Goal: Information Seeking & Learning: Learn about a topic

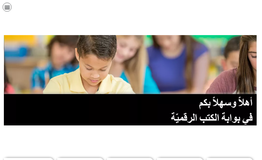
scroll to position [0, 14]
click at [0, 0] on link "الصف التاسع" at bounding box center [0, 0] width 0 height 0
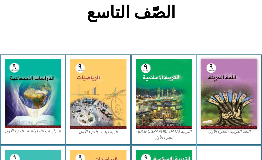
scroll to position [135, 0]
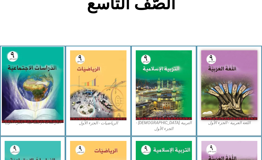
click at [18, 47] on img at bounding box center [33, 85] width 62 height 76
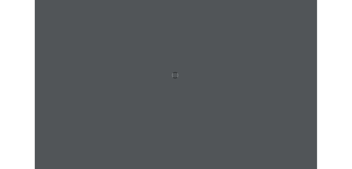
scroll to position [0, 14]
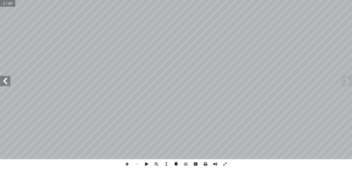
click at [225, 159] on span at bounding box center [225, 164] width 10 height 10
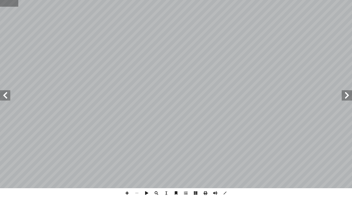
click at [7, 3] on input "text" at bounding box center [9, 3] width 18 height 7
type input "**"
click at [125, 159] on span at bounding box center [127, 193] width 10 height 10
click at [223, 159] on span at bounding box center [225, 193] width 10 height 10
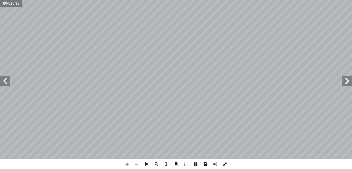
click at [224, 159] on span at bounding box center [225, 164] width 10 height 10
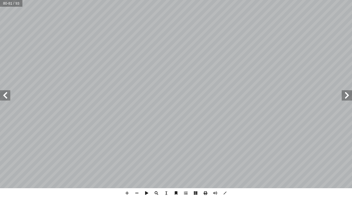
click at [266, 159] on div "٧٧ لمناسبة: � لخانة � ) في √ شارة ( إ قيم تعلمي بوضع � أ تية، ثم � آ ل� � ت � ل…" at bounding box center [176, 99] width 352 height 198
click at [138, 159] on span at bounding box center [137, 193] width 10 height 10
click at [4, 96] on span at bounding box center [5, 95] width 10 height 10
click at [128, 159] on span at bounding box center [127, 193] width 10 height 10
click at [139, 159] on span at bounding box center [137, 193] width 10 height 10
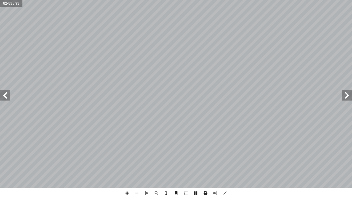
click at [125, 159] on span at bounding box center [127, 193] width 10 height 10
click at [266, 96] on span at bounding box center [347, 95] width 10 height 10
click at [266, 159] on div "٧٧ لمناسبة: � لخانة � ) في √ شارة ( إ قيم تعلمي بوضع � أ تية، ثم � آ ل� � ت � ل…" at bounding box center [176, 99] width 352 height 198
click at [5, 92] on span at bounding box center [5, 95] width 10 height 10
click at [126, 159] on span at bounding box center [127, 193] width 10 height 10
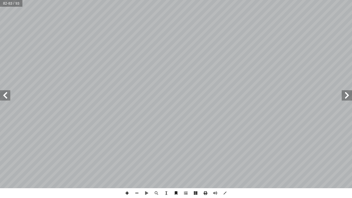
click at [128, 159] on span at bounding box center [127, 193] width 10 height 10
click at [136, 159] on span at bounding box center [137, 193] width 10 height 10
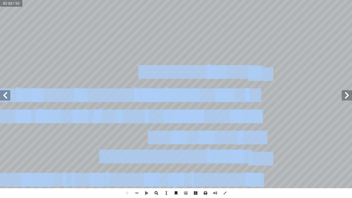
click at [164, 159] on div "٧٩ • ح لمنصب الرئيس: ّ شروط الترش كثر أ و � أ لعمر � � ربعين من أ ل� � م ّ ت أ …" at bounding box center [176, 99] width 352 height 198
click at [139, 159] on span at bounding box center [137, 193] width 10 height 10
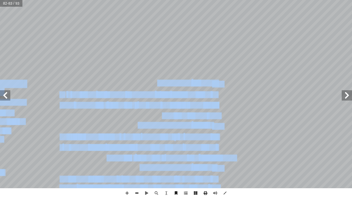
click at [139, 159] on span at bounding box center [137, 193] width 10 height 10
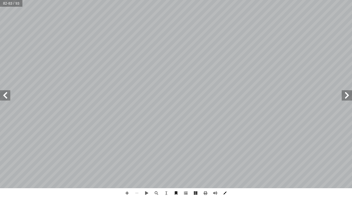
click at [223, 159] on span at bounding box center [225, 193] width 10 height 10
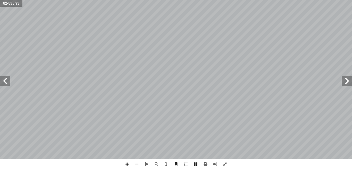
click at [128, 159] on span at bounding box center [127, 164] width 10 height 10
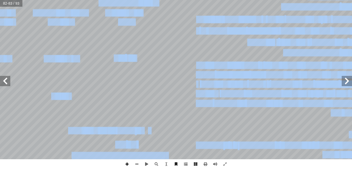
click at [128, 159] on span at bounding box center [127, 164] width 10 height 10
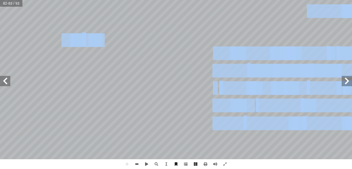
click at [136, 159] on span at bounding box center [137, 164] width 10 height 10
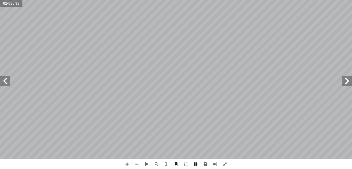
click at [266, 83] on span at bounding box center [347, 81] width 10 height 10
click at [5, 85] on span at bounding box center [5, 81] width 10 height 10
click at [127, 159] on span at bounding box center [127, 164] width 10 height 10
drag, startPoint x: 227, startPoint y: 162, endPoint x: 228, endPoint y: 180, distance: 18.3
click at [228, 159] on span at bounding box center [225, 164] width 10 height 10
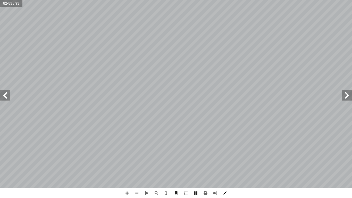
click at [227, 159] on span at bounding box center [225, 193] width 10 height 10
